Goal: Task Accomplishment & Management: Complete application form

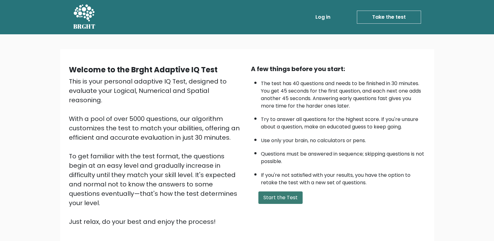
click at [270, 199] on button "Start the Test" at bounding box center [280, 197] width 44 height 12
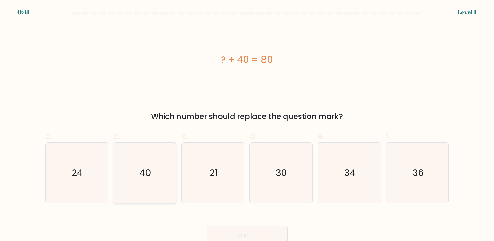
click at [136, 197] on icon "40" at bounding box center [145, 173] width 60 height 60
click at [247, 125] on input "b. 40" at bounding box center [247, 123] width 0 height 4
radio input "true"
click at [259, 231] on button "Next" at bounding box center [247, 236] width 81 height 20
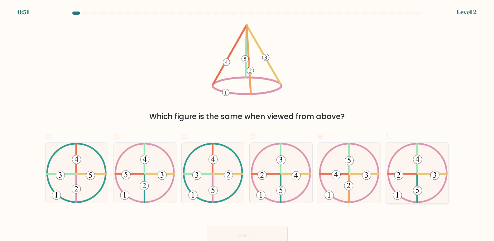
click at [409, 169] on icon at bounding box center [417, 173] width 61 height 60
click at [247, 125] on input "f." at bounding box center [247, 123] width 0 height 4
radio input "true"
drag, startPoint x: 271, startPoint y: 238, endPoint x: 260, endPoint y: 232, distance: 12.3
click at [271, 237] on button "Next" at bounding box center [247, 236] width 81 height 20
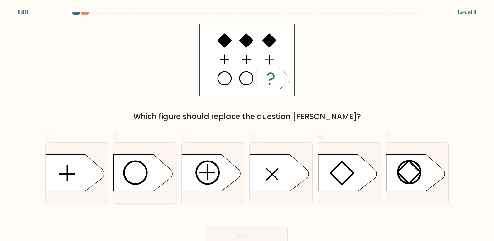
click at [150, 170] on icon at bounding box center [143, 172] width 59 height 36
click at [247, 125] on input "b." at bounding box center [247, 123] width 0 height 4
radio input "true"
click at [250, 231] on button "Next" at bounding box center [247, 236] width 81 height 20
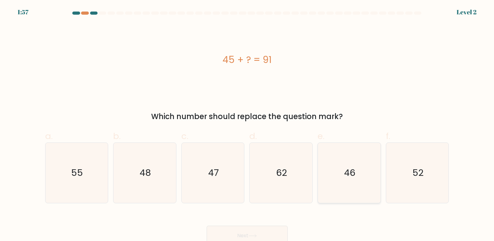
click at [344, 164] on icon "46" at bounding box center [349, 173] width 60 height 60
click at [247, 125] on input "e. 46" at bounding box center [247, 123] width 0 height 4
radio input "true"
click at [264, 237] on button "Next" at bounding box center [247, 236] width 81 height 20
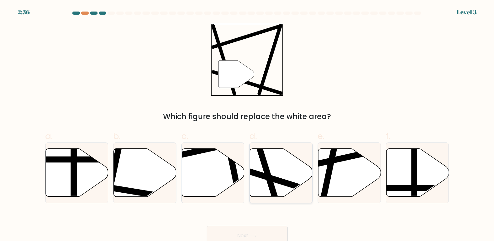
click at [285, 175] on icon at bounding box center [281, 173] width 63 height 48
click at [247, 125] on input "d." at bounding box center [247, 123] width 0 height 4
radio input "true"
click at [262, 230] on button "Next" at bounding box center [247, 236] width 81 height 20
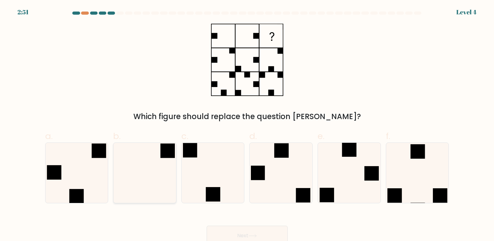
click at [151, 172] on icon at bounding box center [145, 173] width 60 height 60
click at [247, 125] on input "b." at bounding box center [247, 123] width 0 height 4
radio input "true"
click at [270, 231] on button "Next" at bounding box center [247, 236] width 81 height 20
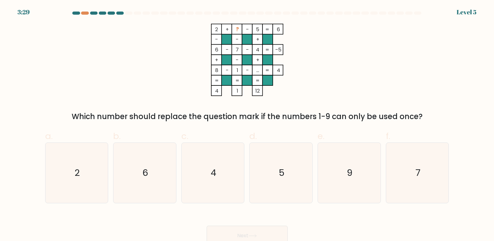
click at [237, 27] on tspan "?" at bounding box center [236, 29] width 3 height 7
click at [341, 164] on icon "9" at bounding box center [349, 173] width 60 height 60
click at [247, 125] on input "e. 9" at bounding box center [247, 123] width 0 height 4
radio input "true"
click at [247, 230] on button "Next" at bounding box center [247, 236] width 81 height 20
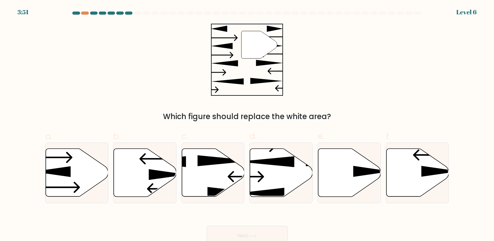
drag, startPoint x: 303, startPoint y: 76, endPoint x: 302, endPoint y: 82, distance: 6.4
drag, startPoint x: 302, startPoint y: 82, endPoint x: 316, endPoint y: 61, distance: 25.4
click at [316, 61] on div "" Which figure should replace the white area?" at bounding box center [246, 73] width 411 height 98
click at [153, 169] on icon at bounding box center [145, 173] width 63 height 48
click at [247, 125] on input "b." at bounding box center [247, 123] width 0 height 4
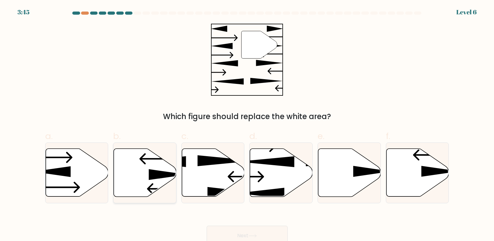
radio input "true"
click at [273, 234] on button "Next" at bounding box center [247, 236] width 81 height 20
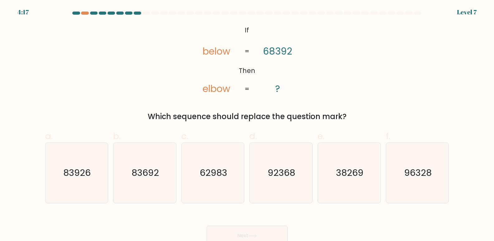
click at [86, 10] on div "4:17 Level 7" at bounding box center [247, 8] width 494 height 17
click at [84, 13] on div at bounding box center [84, 13] width 7 height 3
click at [125, 182] on icon "83692" at bounding box center [145, 173] width 60 height 60
click at [247, 125] on input "b. 83692" at bounding box center [247, 123] width 0 height 4
radio input "true"
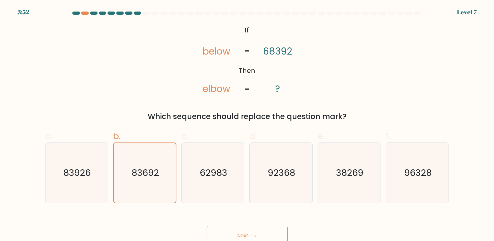
click at [230, 228] on button "Next" at bounding box center [247, 236] width 81 height 20
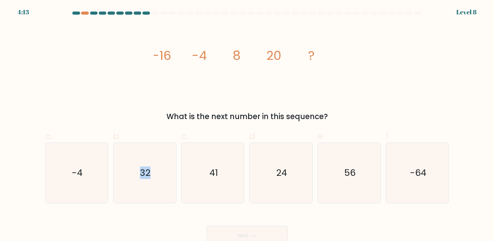
drag, startPoint x: 139, startPoint y: 163, endPoint x: 207, endPoint y: 235, distance: 98.9
click at [196, 219] on form at bounding box center [247, 129] width 494 height 234
click at [160, 180] on icon "32" at bounding box center [145, 173] width 60 height 60
click at [247, 125] on input "b. 32" at bounding box center [247, 123] width 0 height 4
radio input "true"
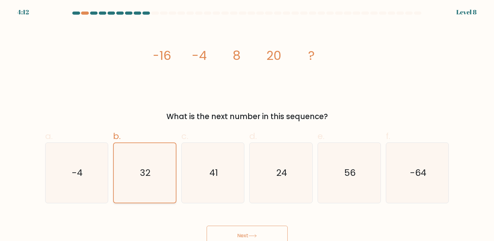
click at [160, 180] on icon "32" at bounding box center [144, 172] width 59 height 59
click at [247, 125] on input "b. 32" at bounding box center [247, 123] width 0 height 4
click at [225, 234] on button "Next" at bounding box center [247, 236] width 81 height 20
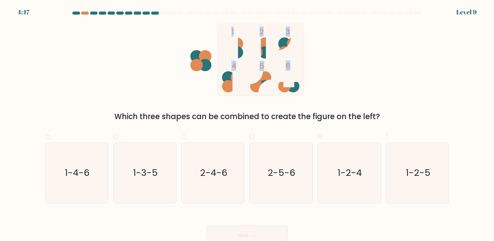
drag, startPoint x: 204, startPoint y: 58, endPoint x: 347, endPoint y: 73, distance: 144.1
click at [325, 73] on icon "1 2 3 4 5 6" at bounding box center [247, 60] width 168 height 72
click at [358, 73] on div "1 2 3 4 5 6 Which three shapes can be combined to create the figure on the left?" at bounding box center [246, 73] width 411 height 98
drag, startPoint x: 350, startPoint y: 176, endPoint x: 304, endPoint y: 202, distance: 52.6
click at [350, 177] on text "1-2-4" at bounding box center [349, 173] width 24 height 12
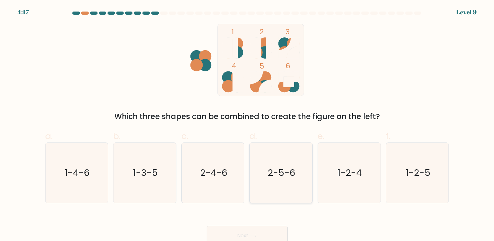
click at [247, 125] on input "e. 1-2-4" at bounding box center [247, 123] width 0 height 4
radio input "true"
click at [264, 235] on button "Next" at bounding box center [247, 236] width 81 height 20
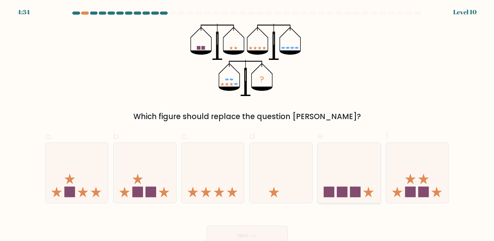
drag, startPoint x: 416, startPoint y: 194, endPoint x: 369, endPoint y: 192, distance: 47.1
click at [408, 192] on icon at bounding box center [417, 173] width 63 height 52
click at [247, 125] on input "f." at bounding box center [247, 123] width 0 height 4
radio input "true"
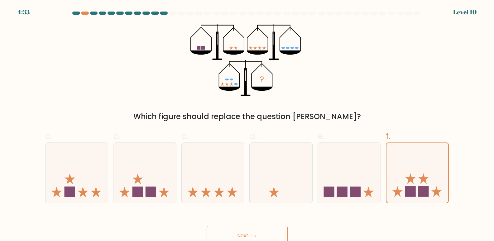
click at [267, 235] on button "Next" at bounding box center [247, 236] width 81 height 20
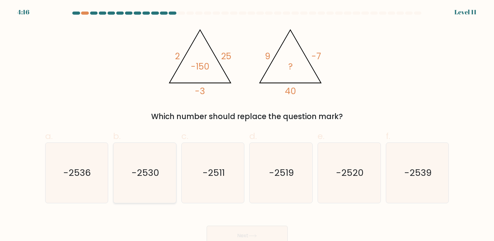
drag, startPoint x: 138, startPoint y: 178, endPoint x: 153, endPoint y: 188, distance: 18.1
click at [139, 180] on icon "-2530" at bounding box center [145, 173] width 60 height 60
click at [247, 125] on input "b. -2530" at bounding box center [247, 123] width 0 height 4
radio input "true"
click at [277, 230] on button "Next" at bounding box center [247, 236] width 81 height 20
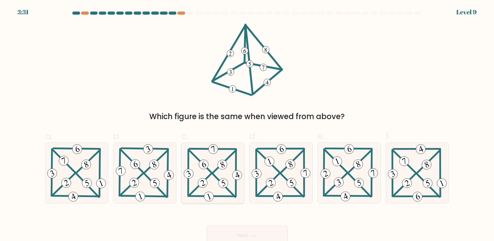
click at [211, 183] on icon at bounding box center [212, 173] width 61 height 60
click at [247, 125] on input "c." at bounding box center [247, 123] width 0 height 4
radio input "true"
click at [274, 234] on button "Next" at bounding box center [247, 236] width 81 height 20
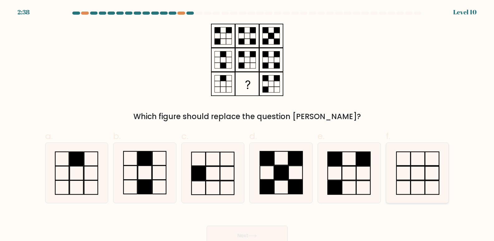
click at [422, 165] on rect at bounding box center [417, 159] width 14 height 14
click at [247, 125] on input "f." at bounding box center [247, 123] width 0 height 4
radio input "true"
click at [358, 178] on icon at bounding box center [349, 173] width 60 height 60
click at [247, 125] on input "e." at bounding box center [247, 123] width 0 height 4
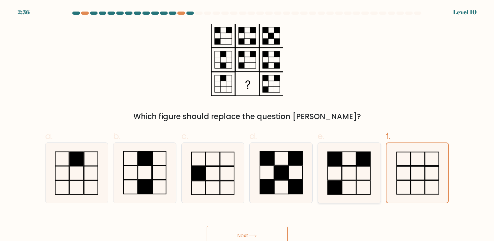
radio input "true"
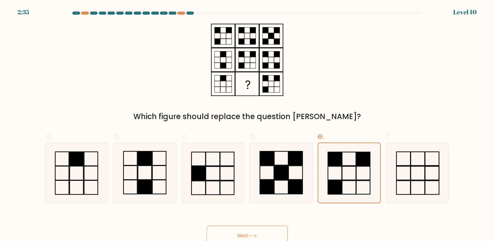
click at [269, 232] on button "Next" at bounding box center [247, 236] width 81 height 20
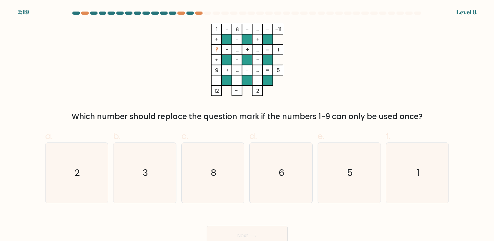
drag, startPoint x: 67, startPoint y: 185, endPoint x: 300, endPoint y: 238, distance: 238.9
click at [137, 202] on div "a. 2 b. 3 c. 8 d." at bounding box center [247, 164] width 409 height 78
click at [74, 187] on icon "2" at bounding box center [76, 173] width 60 height 60
click at [247, 125] on input "a. 2" at bounding box center [247, 123] width 0 height 4
radio input "true"
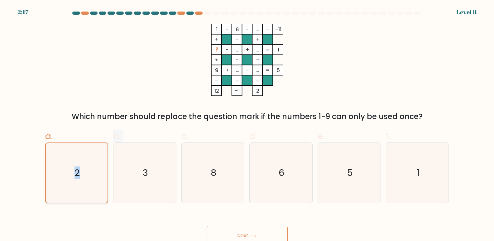
click at [74, 187] on icon "2" at bounding box center [76, 172] width 59 height 59
click at [247, 125] on input "a. 2" at bounding box center [247, 123] width 0 height 4
click at [257, 234] on button "Next" at bounding box center [247, 236] width 81 height 20
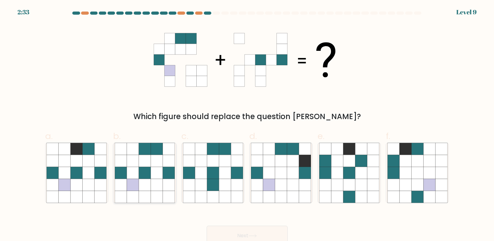
click at [157, 183] on icon at bounding box center [157, 185] width 12 height 12
click at [247, 125] on input "b." at bounding box center [247, 123] width 0 height 4
radio input "true"
click at [238, 235] on button "Next" at bounding box center [247, 236] width 81 height 20
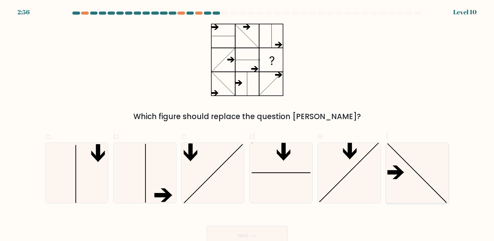
click at [414, 178] on icon at bounding box center [417, 173] width 60 height 60
click at [247, 125] on input "f." at bounding box center [247, 123] width 0 height 4
radio input "true"
click at [218, 233] on button "Next" at bounding box center [247, 236] width 81 height 20
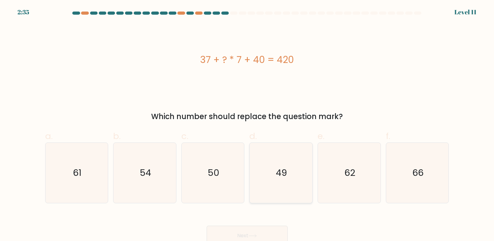
click at [287, 165] on icon "49" at bounding box center [281, 173] width 60 height 60
click at [247, 125] on input "d. 49" at bounding box center [247, 123] width 0 height 4
radio input "true"
click at [255, 229] on button "Next" at bounding box center [247, 236] width 81 height 20
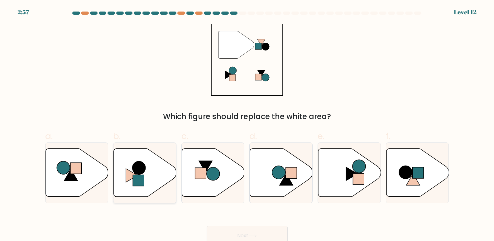
click at [134, 186] on icon at bounding box center [145, 173] width 63 height 48
click at [247, 125] on input "b." at bounding box center [247, 123] width 0 height 4
radio input "true"
click at [229, 226] on button "Next" at bounding box center [247, 236] width 81 height 20
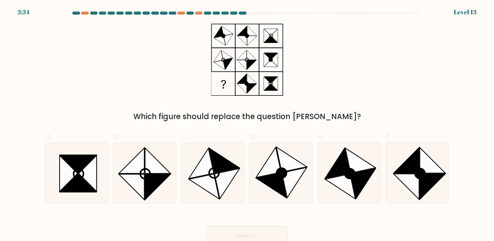
drag, startPoint x: 274, startPoint y: 42, endPoint x: 268, endPoint y: 41, distance: 5.8
drag, startPoint x: 268, startPoint y: 41, endPoint x: 182, endPoint y: 88, distance: 98.8
click at [182, 88] on div "Which figure should replace the question [PERSON_NAME]?" at bounding box center [246, 73] width 411 height 98
click at [357, 173] on icon at bounding box center [362, 183] width 25 height 30
click at [247, 125] on input "e." at bounding box center [247, 123] width 0 height 4
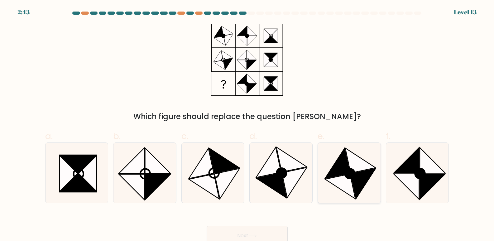
radio input "true"
click at [264, 233] on button "Next" at bounding box center [247, 236] width 81 height 20
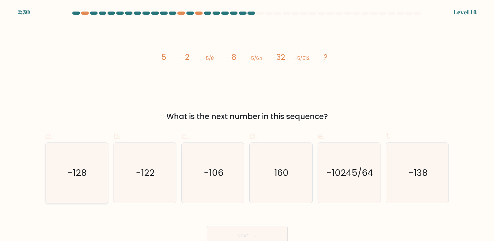
click at [78, 176] on text "-128" at bounding box center [77, 173] width 19 height 12
click at [247, 125] on input "a. -128" at bounding box center [247, 123] width 0 height 4
radio input "true"
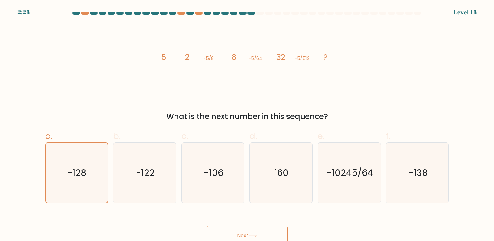
click at [243, 231] on button "Next" at bounding box center [247, 236] width 81 height 20
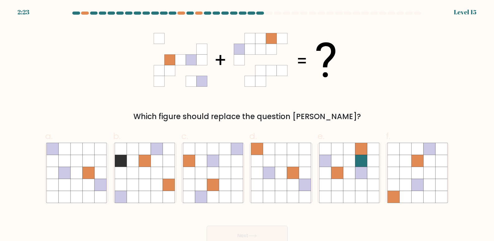
scroll to position [5, 0]
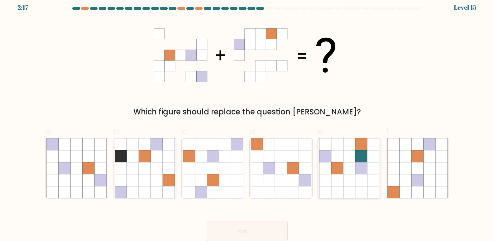
click at [360, 174] on icon at bounding box center [361, 180] width 12 height 12
click at [247, 120] on input "e." at bounding box center [247, 118] width 0 height 4
radio input "true"
click at [269, 223] on button "Next" at bounding box center [247, 231] width 81 height 20
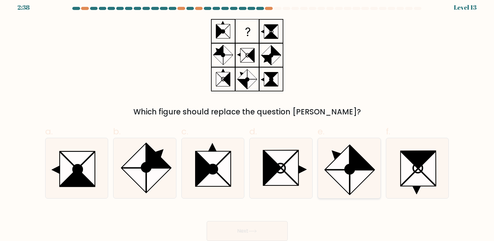
click at [346, 165] on icon at bounding box center [349, 168] width 9 height 9
click at [247, 120] on input "e." at bounding box center [247, 118] width 0 height 4
radio input "true"
click at [271, 226] on button "Next" at bounding box center [247, 231] width 81 height 20
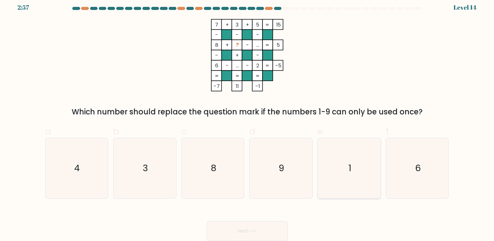
click at [331, 169] on icon "1" at bounding box center [349, 168] width 60 height 60
click at [247, 120] on input "e. 1" at bounding box center [247, 118] width 0 height 4
radio input "true"
click at [278, 225] on button "Next" at bounding box center [247, 231] width 81 height 20
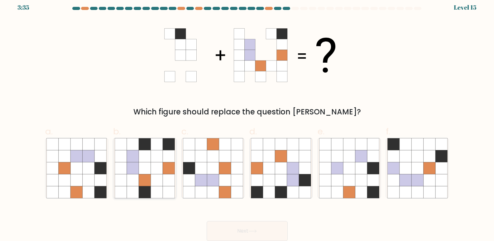
drag, startPoint x: 155, startPoint y: 158, endPoint x: 151, endPoint y: 174, distance: 16.9
click at [155, 159] on icon at bounding box center [157, 156] width 12 height 12
click at [247, 120] on input "b." at bounding box center [247, 118] width 0 height 4
radio input "true"
click at [273, 233] on button "Next" at bounding box center [247, 231] width 81 height 20
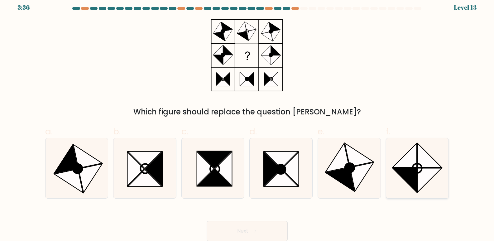
click at [405, 160] on icon at bounding box center [404, 155] width 24 height 24
click at [247, 120] on input "f." at bounding box center [247, 118] width 0 height 4
radio input "true"
click at [249, 233] on button "Next" at bounding box center [247, 231] width 81 height 20
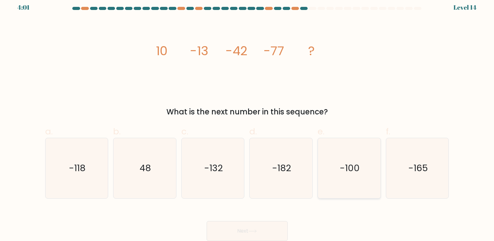
click at [339, 164] on icon "-100" at bounding box center [349, 168] width 60 height 60
click at [247, 120] on input "e. -100" at bounding box center [247, 118] width 0 height 4
radio input "true"
click at [259, 224] on button "Next" at bounding box center [247, 231] width 81 height 20
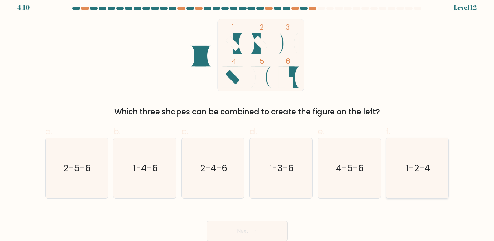
click at [403, 165] on icon "1-2-4" at bounding box center [417, 168] width 60 height 60
click at [247, 120] on input "f. 1-2-4" at bounding box center [247, 118] width 0 height 4
radio input "true"
click at [237, 234] on button "Next" at bounding box center [247, 231] width 81 height 20
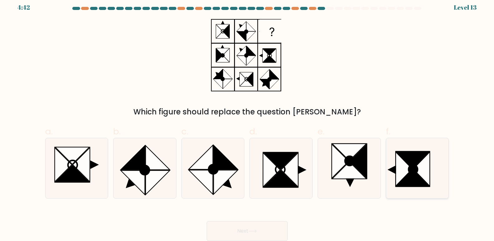
click at [420, 169] on icon at bounding box center [421, 169] width 17 height 34
click at [247, 120] on input "f." at bounding box center [247, 118] width 0 height 4
radio input "true"
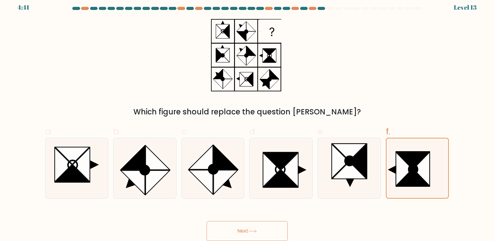
click at [276, 224] on button "Next" at bounding box center [247, 231] width 81 height 20
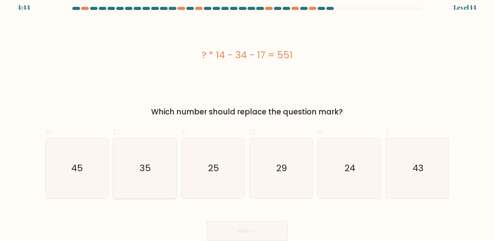
click at [136, 169] on icon "35" at bounding box center [145, 168] width 60 height 60
click at [247, 120] on input "b. 35" at bounding box center [247, 118] width 0 height 4
radio input "true"
click at [217, 231] on button "Next" at bounding box center [247, 231] width 81 height 20
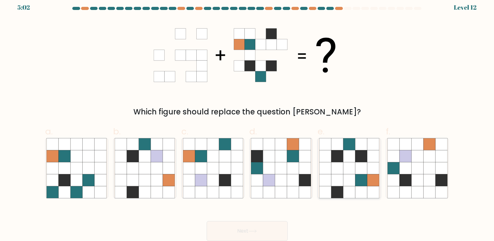
click at [347, 151] on icon at bounding box center [349, 156] width 12 height 12
click at [247, 120] on input "e." at bounding box center [247, 118] width 0 height 4
radio input "true"
click at [261, 230] on button "Next" at bounding box center [247, 231] width 81 height 20
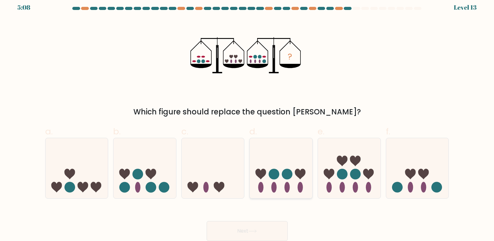
click at [276, 189] on ellipse at bounding box center [273, 187] width 5 height 11
click at [247, 120] on input "d." at bounding box center [247, 118] width 0 height 4
radio input "true"
click at [266, 229] on button "Next" at bounding box center [247, 231] width 81 height 20
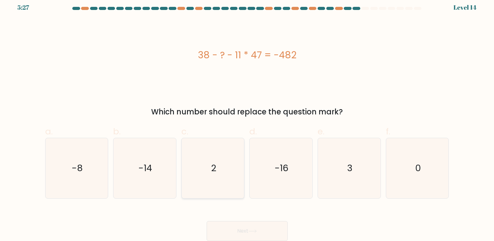
click at [207, 186] on icon "2" at bounding box center [213, 168] width 60 height 60
click at [247, 120] on input "c. 2" at bounding box center [247, 118] width 0 height 4
radio input "true"
click at [236, 227] on button "Next" at bounding box center [247, 231] width 81 height 20
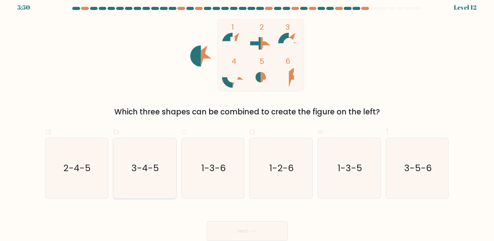
click at [140, 188] on icon "3-4-5" at bounding box center [145, 168] width 60 height 60
click at [247, 120] on input "b. 3-4-5" at bounding box center [247, 118] width 0 height 4
radio input "true"
click at [236, 227] on button "Next" at bounding box center [247, 231] width 81 height 20
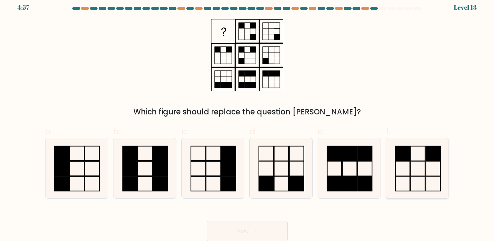
click at [425, 166] on rect at bounding box center [417, 168] width 14 height 15
click at [247, 120] on input "f." at bounding box center [247, 118] width 0 height 4
radio input "true"
click at [245, 226] on button "Next" at bounding box center [247, 231] width 81 height 20
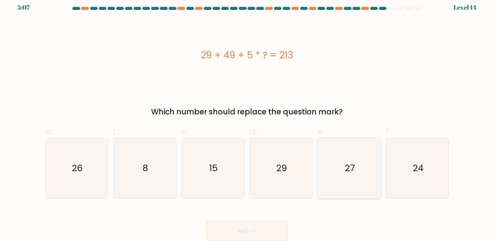
click at [342, 161] on icon "27" at bounding box center [349, 168] width 60 height 60
click at [247, 120] on input "e. 27" at bounding box center [247, 118] width 0 height 4
radio input "true"
click at [262, 226] on button "Next" at bounding box center [247, 231] width 81 height 20
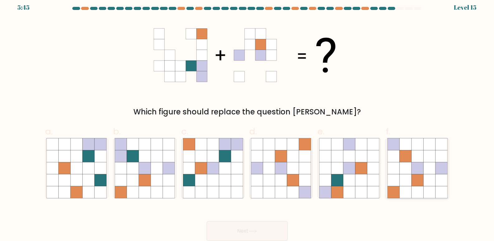
click at [403, 175] on icon at bounding box center [405, 180] width 12 height 12
click at [247, 120] on input "f." at bounding box center [247, 118] width 0 height 4
radio input "true"
click at [290, 176] on icon at bounding box center [293, 180] width 12 height 12
click at [247, 120] on input "d." at bounding box center [247, 118] width 0 height 4
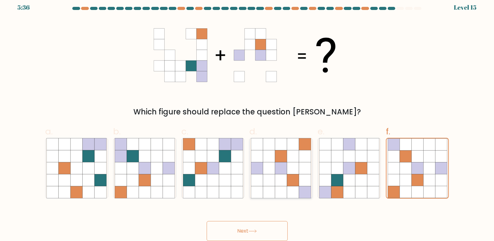
radio input "true"
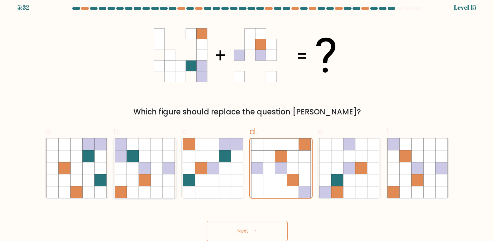
drag, startPoint x: 132, startPoint y: 184, endPoint x: 224, endPoint y: 226, distance: 101.5
click at [132, 184] on icon at bounding box center [133, 180] width 12 height 12
click at [247, 120] on input "b." at bounding box center [247, 118] width 0 height 4
radio input "true"
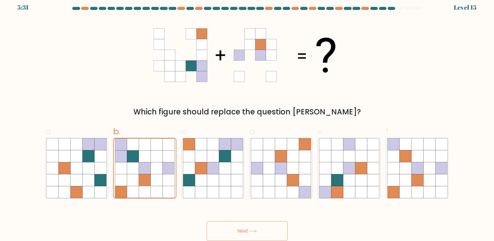
click at [257, 234] on button "Next" at bounding box center [247, 231] width 81 height 20
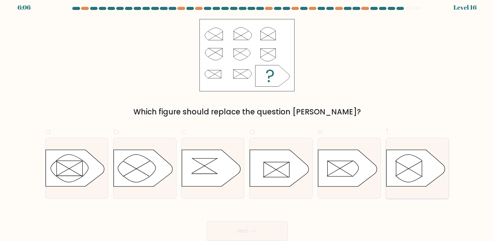
click at [410, 159] on icon at bounding box center [415, 168] width 59 height 36
click at [247, 120] on input "f." at bounding box center [247, 118] width 0 height 4
radio input "true"
click at [254, 234] on button "Next" at bounding box center [247, 231] width 81 height 20
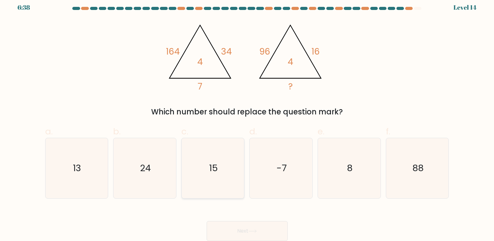
click at [223, 163] on icon "15" at bounding box center [213, 168] width 60 height 60
click at [247, 120] on input "c. 15" at bounding box center [247, 118] width 0 height 4
radio input "true"
click at [254, 225] on button "Next" at bounding box center [247, 231] width 81 height 20
